Goal: Task Accomplishment & Management: Use online tool/utility

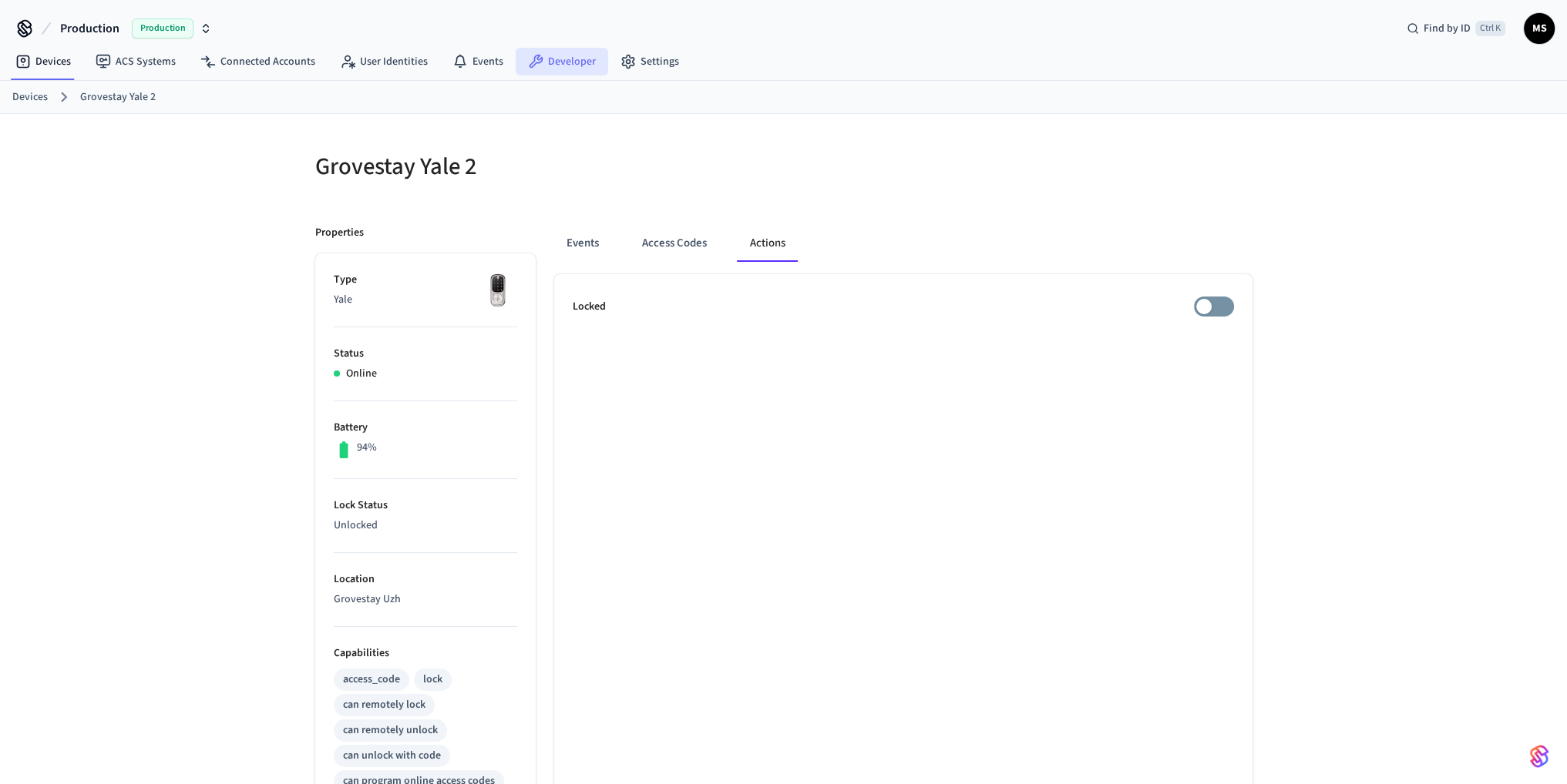
click at [548, 62] on link "Developer" at bounding box center [561, 61] width 92 height 28
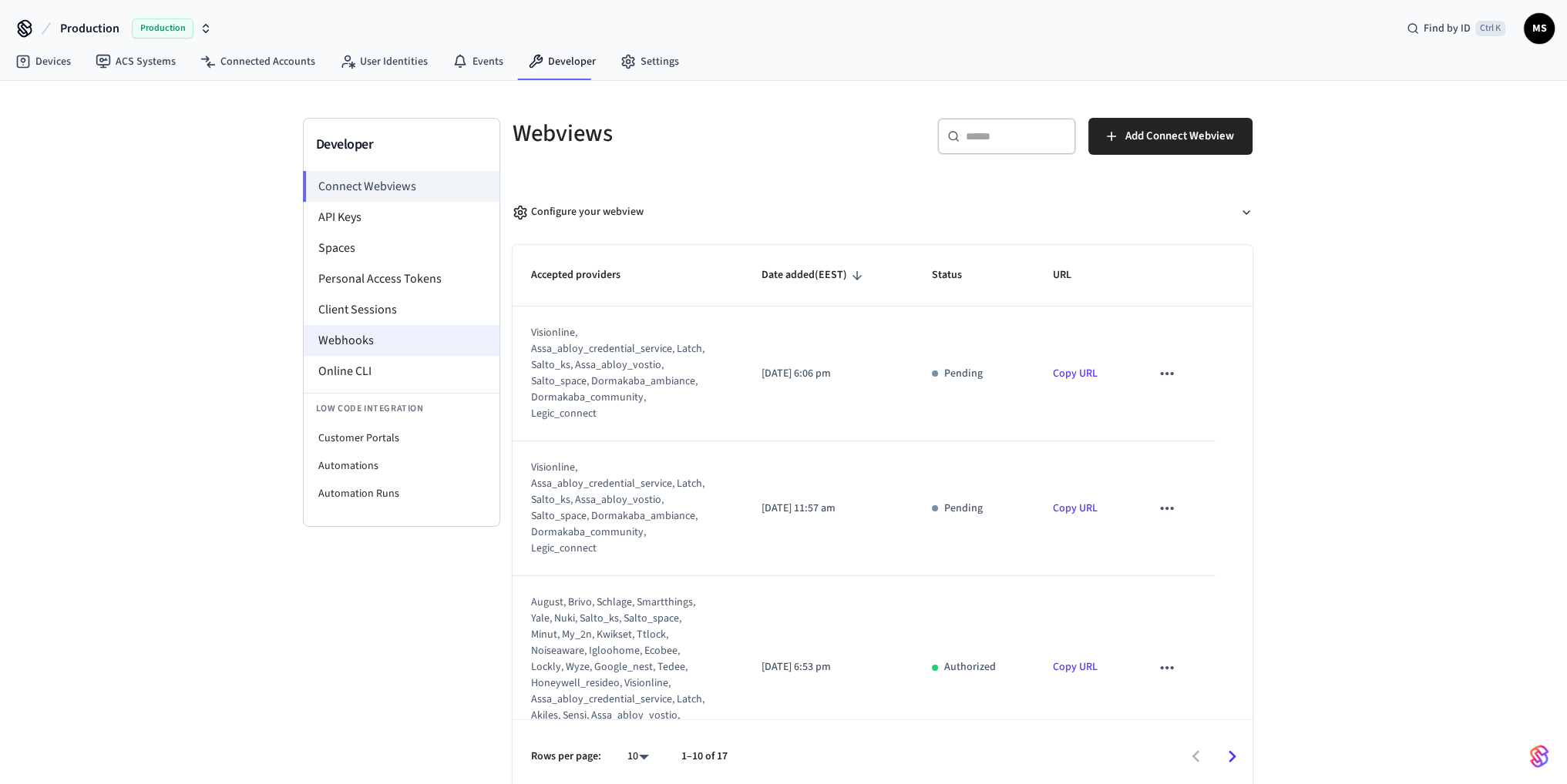
click at [400, 339] on li "Webhooks" at bounding box center [400, 341] width 195 height 31
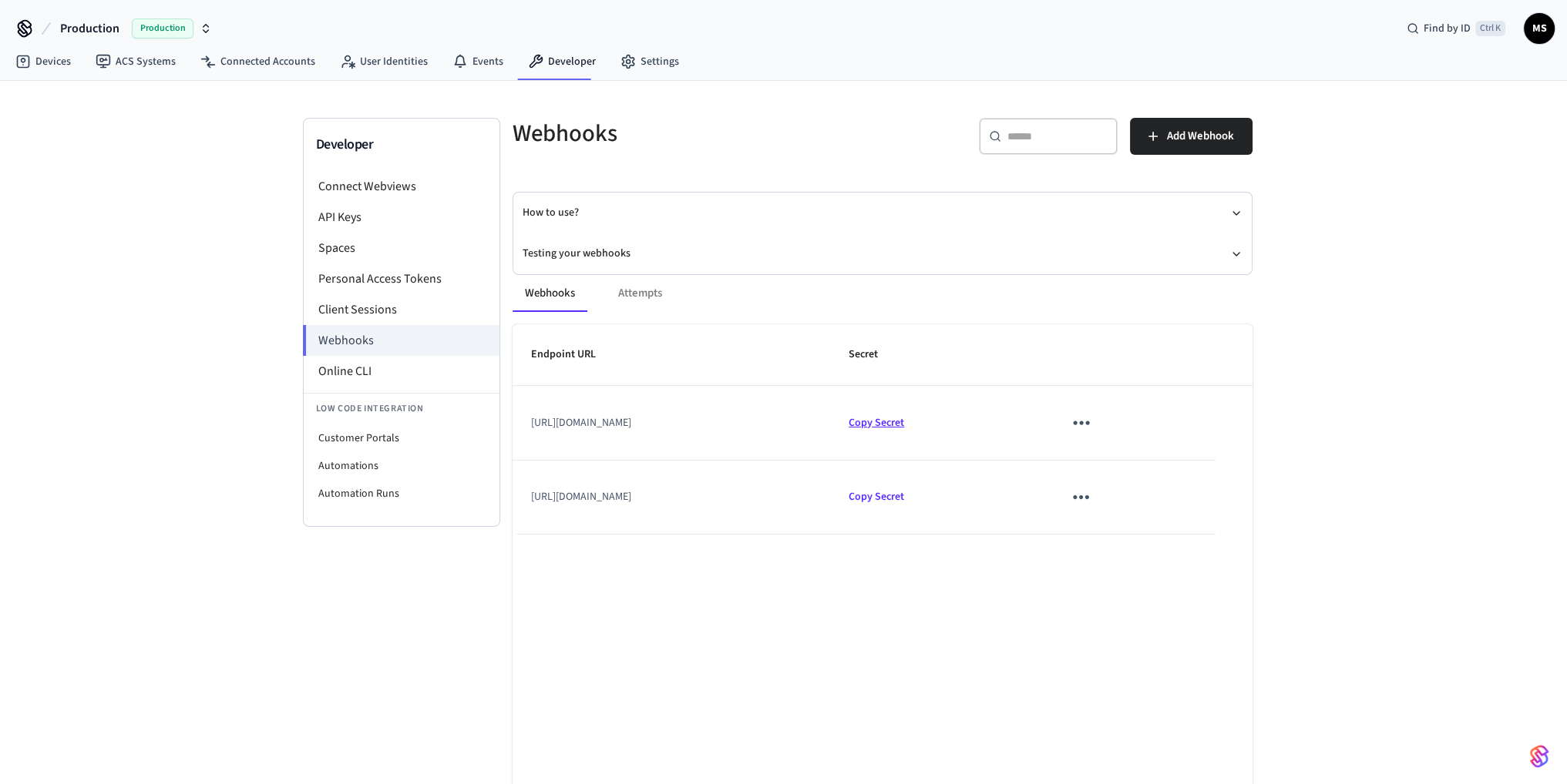
click at [904, 420] on span "Copy Secret" at bounding box center [876, 423] width 55 height 16
click at [59, 61] on link "Devices" at bounding box center [43, 61] width 80 height 28
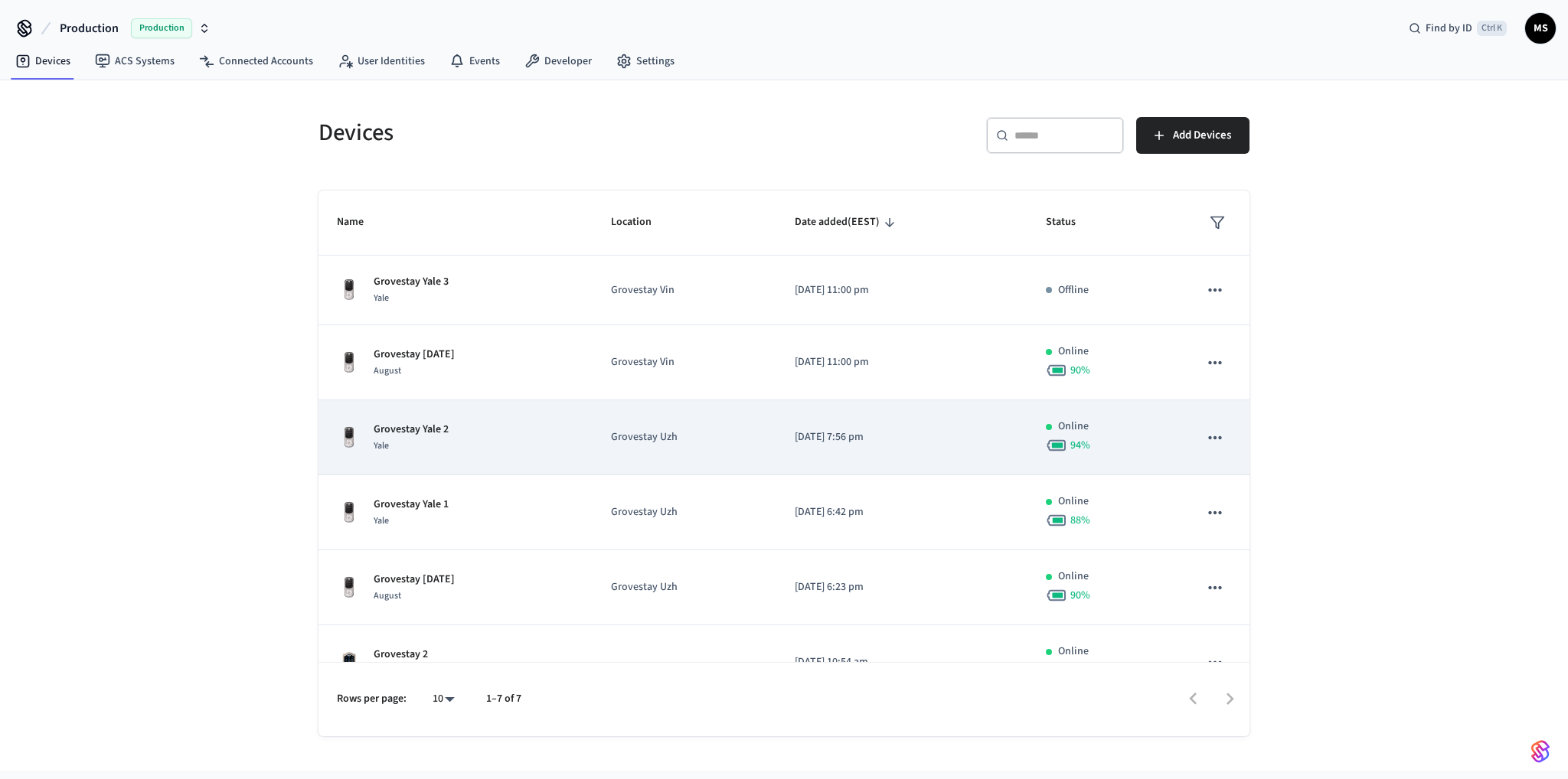
click at [518, 422] on div "Grovestay Yale 2 Yale" at bounding box center [456, 437] width 238 height 32
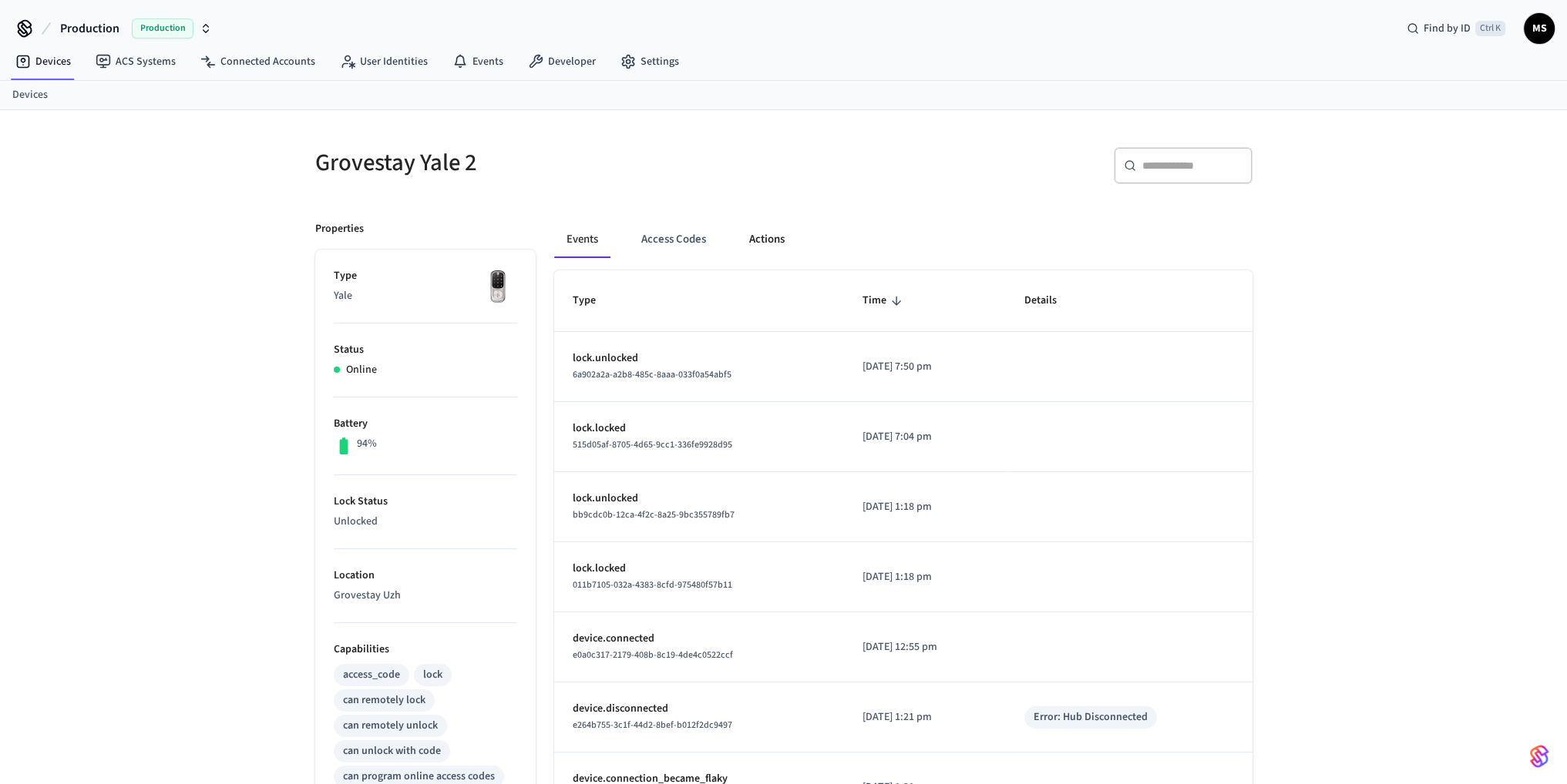
click at [775, 240] on button "Actions" at bounding box center [767, 240] width 60 height 37
